Goal: Register for event/course

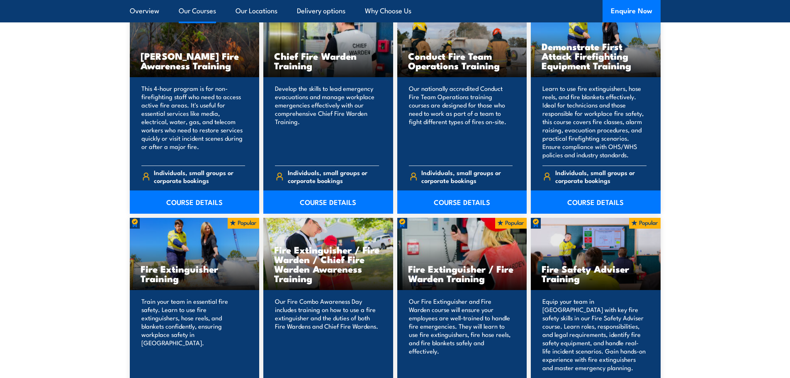
scroll to position [653, 0]
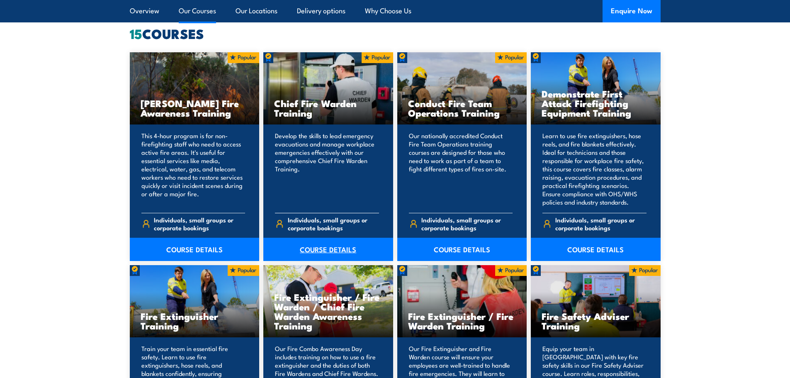
click at [307, 246] on link "COURSE DETAILS" at bounding box center [328, 249] width 130 height 23
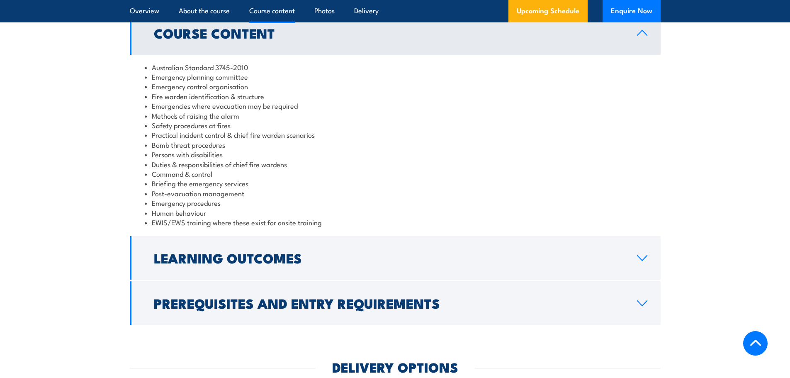
scroll to position [830, 0]
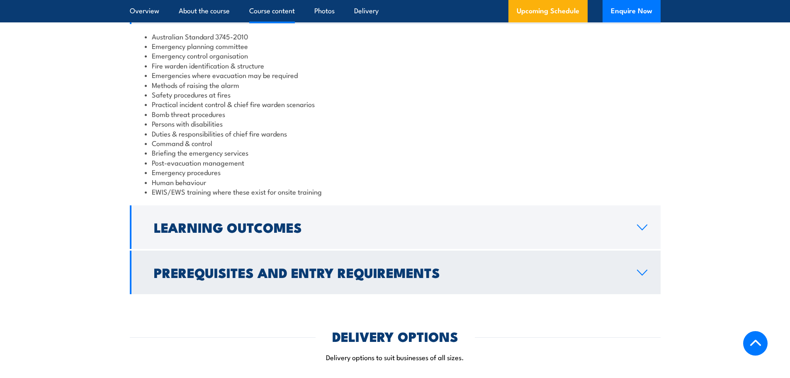
click at [242, 268] on h2 "Prerequisites and Entry Requirements" at bounding box center [389, 272] width 470 height 12
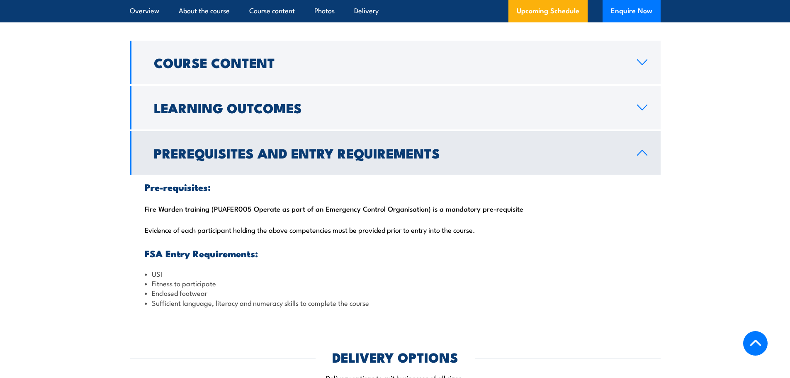
scroll to position [685, 0]
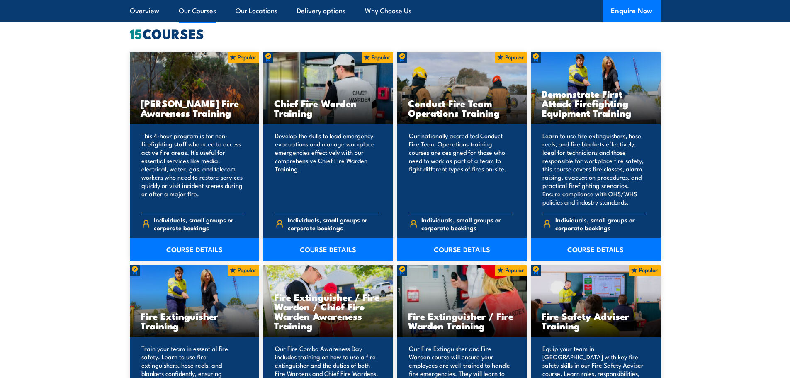
click at [437, 329] on h3 "Fire Extinguisher / Fire Warden Training" at bounding box center [462, 320] width 108 height 19
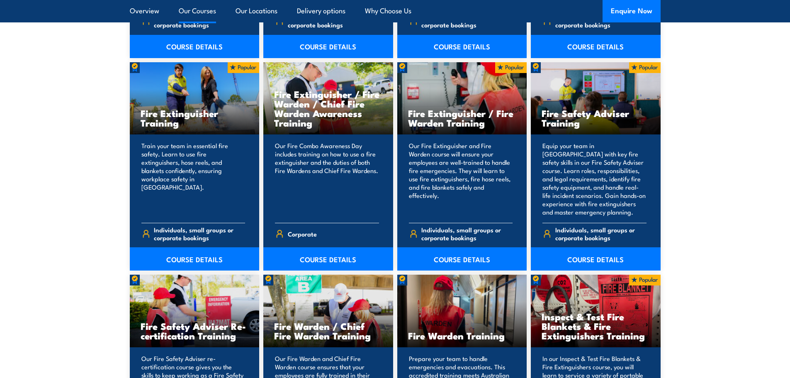
scroll to position [871, 0]
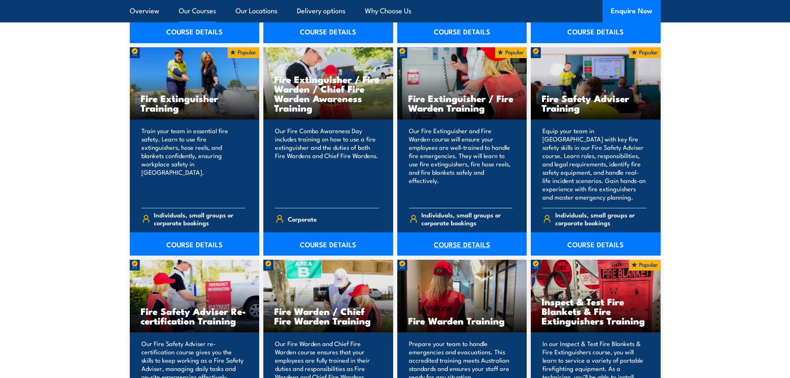
click at [444, 246] on link "COURSE DETAILS" at bounding box center [462, 243] width 130 height 23
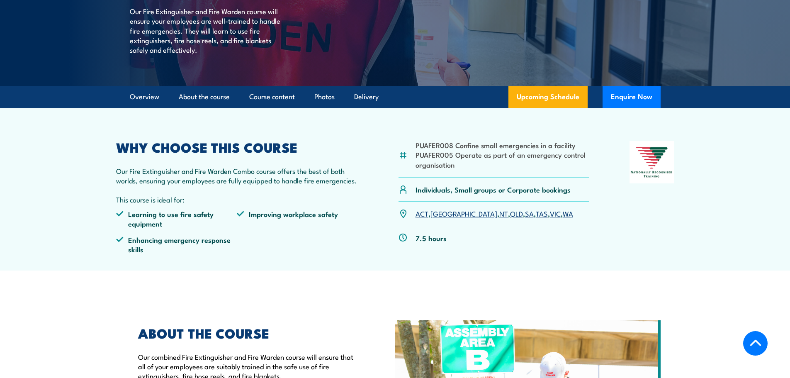
scroll to position [176, 0]
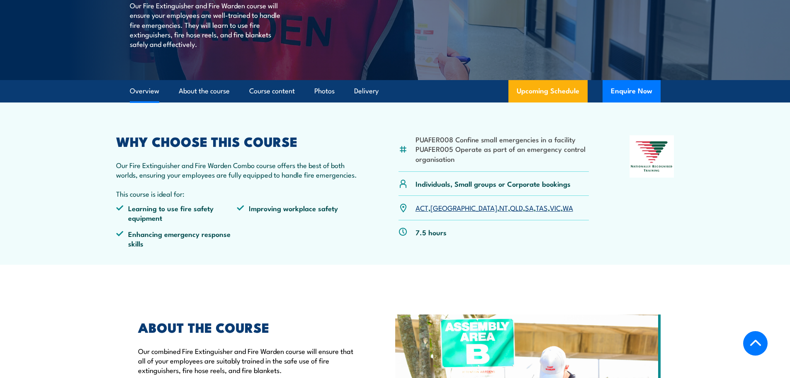
click at [510, 208] on link "QLD" at bounding box center [516, 207] width 13 height 10
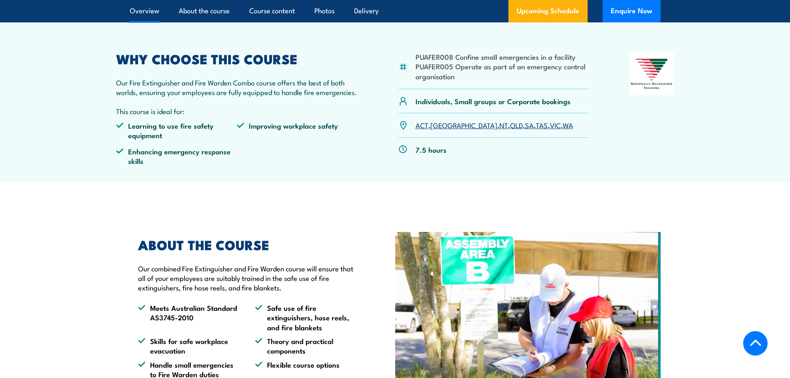
scroll to position [259, 0]
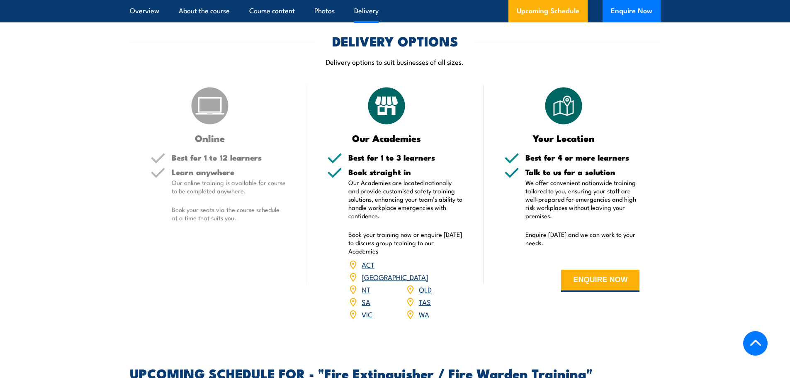
scroll to position [1010, 0]
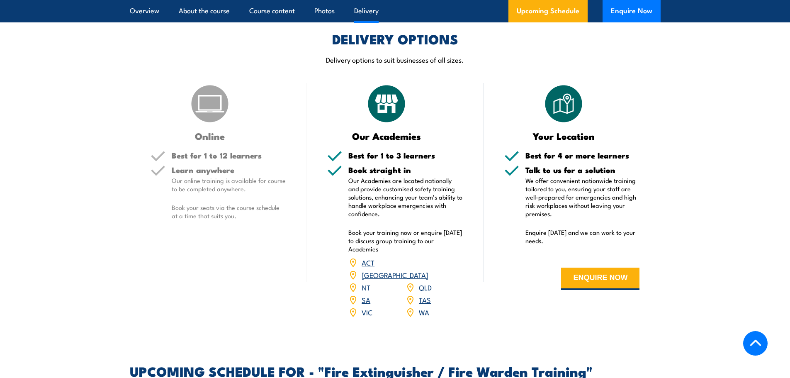
click at [423, 282] on link "QLD" at bounding box center [425, 287] width 13 height 10
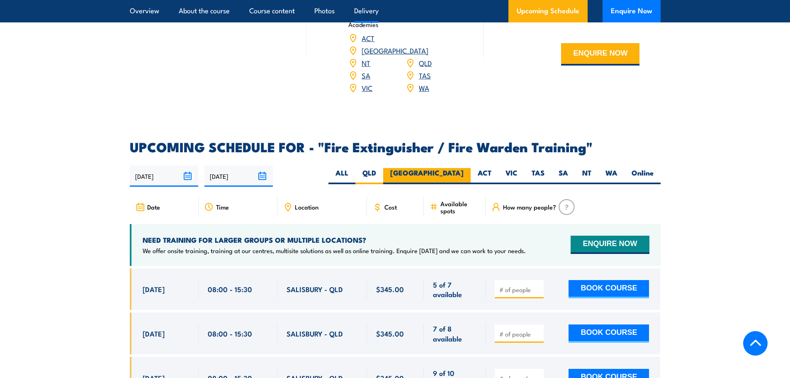
scroll to position [1218, 0]
